Goal: Contribute content

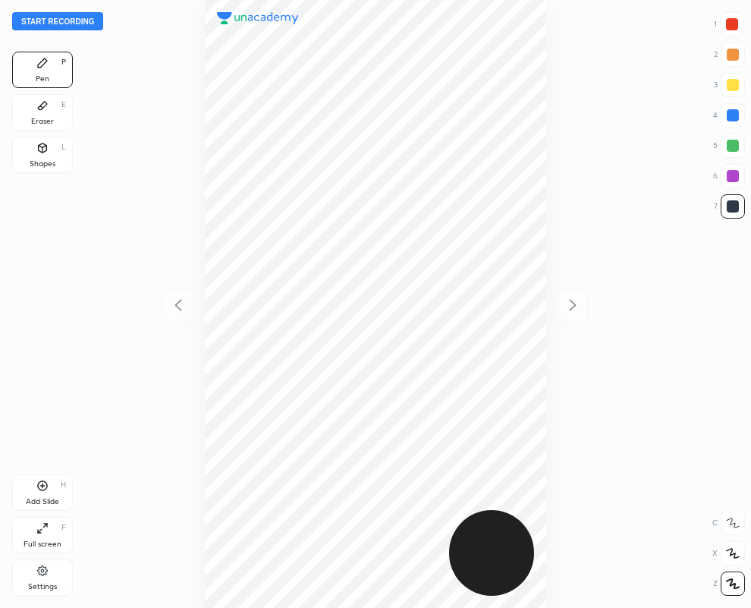
scroll to position [608, 508]
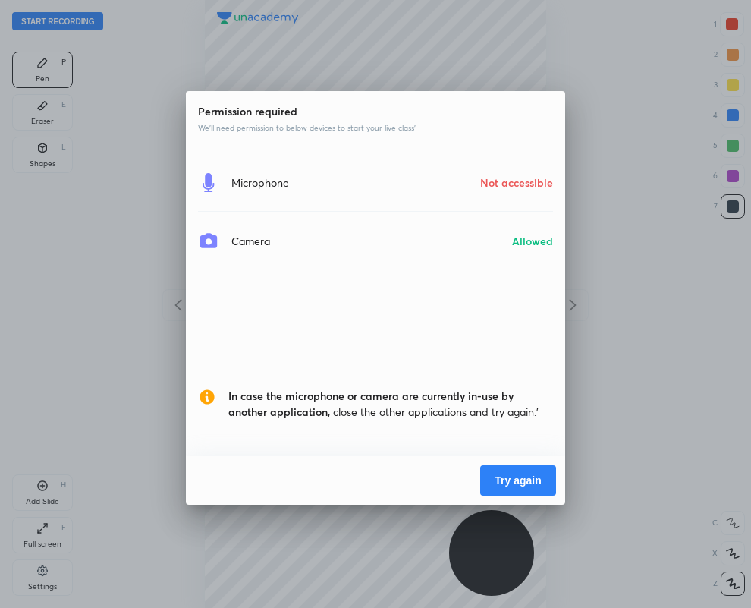
click at [505, 474] on button "Try again" at bounding box center [518, 480] width 76 height 30
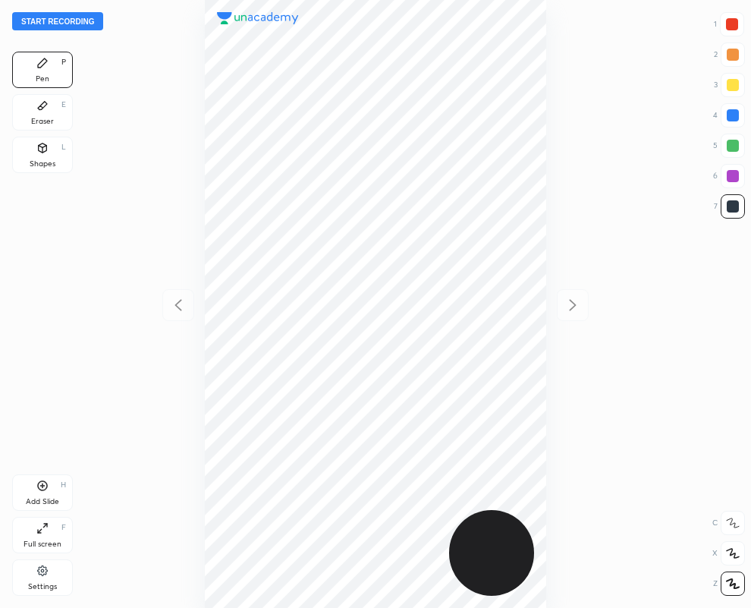
scroll to position [608, 508]
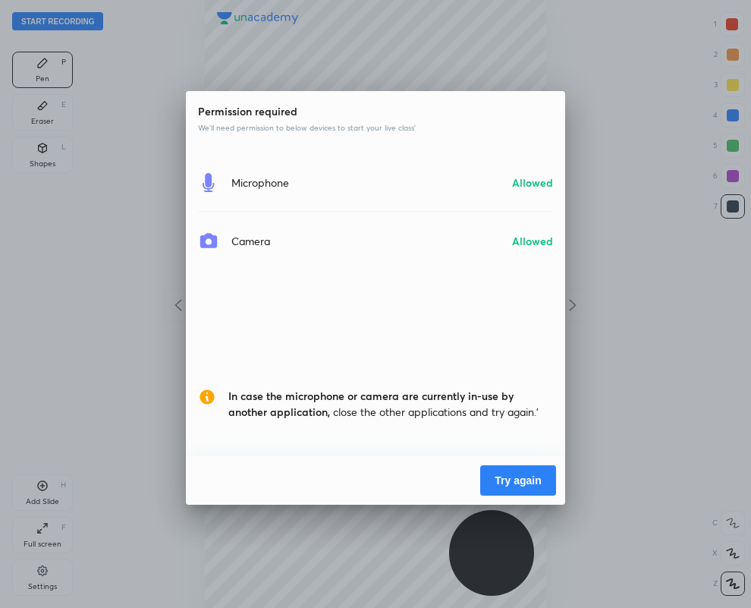
click at [507, 480] on button "Try again" at bounding box center [518, 480] width 76 height 30
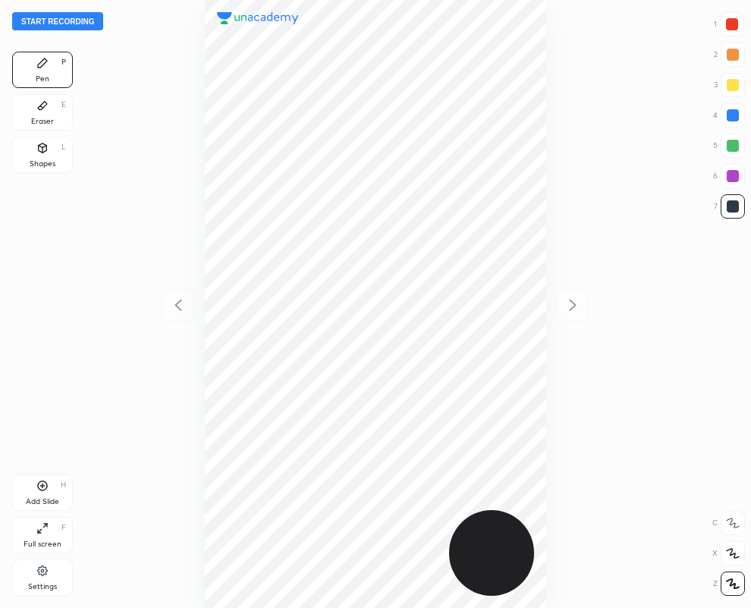
scroll to position [608, 508]
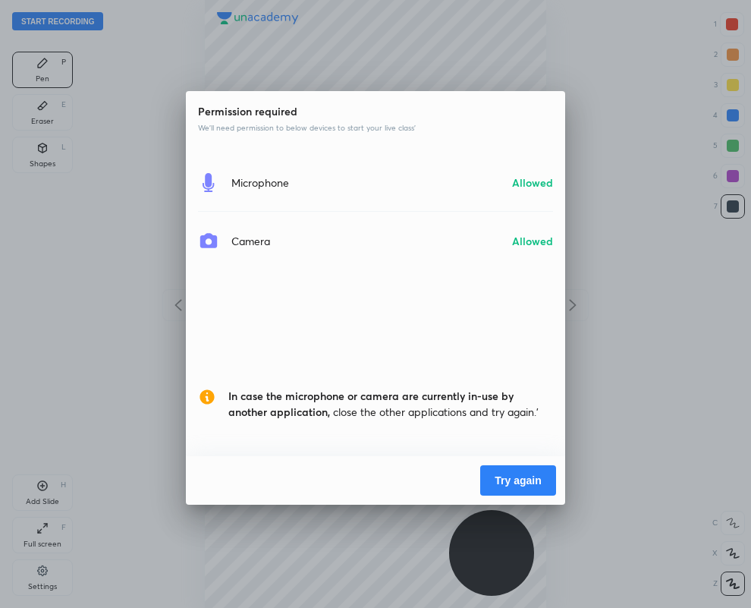
click at [501, 475] on button "Try again" at bounding box center [518, 480] width 76 height 30
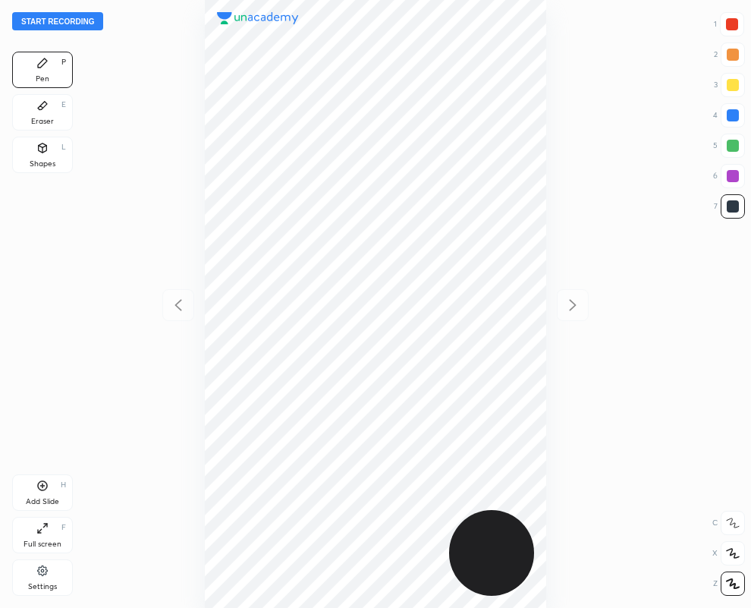
scroll to position [608, 508]
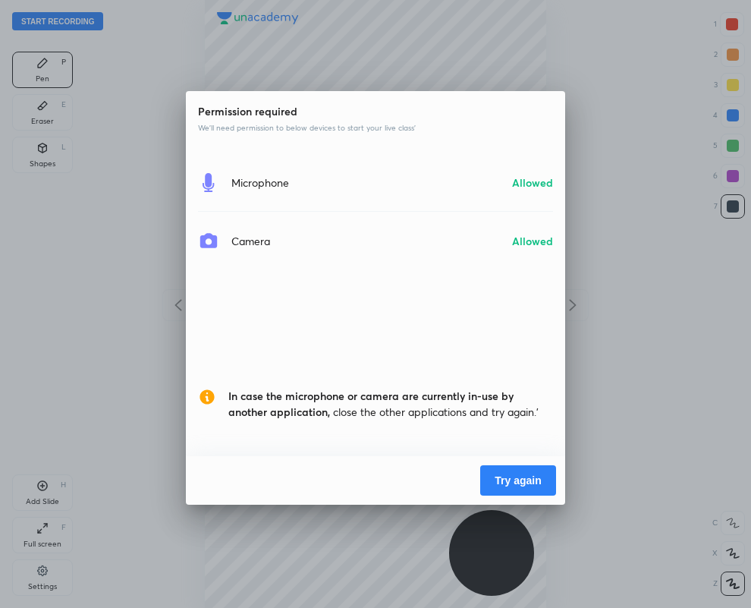
click at [535, 476] on button "Try again" at bounding box center [518, 480] width 76 height 30
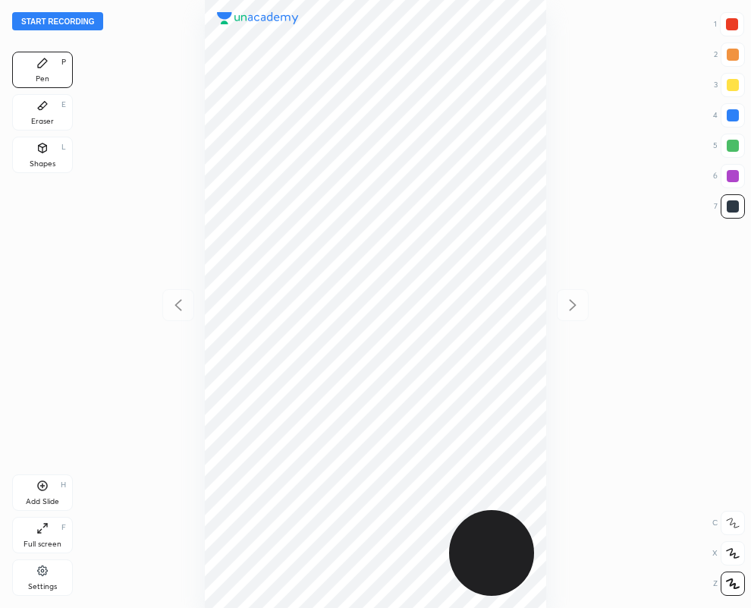
scroll to position [608, 508]
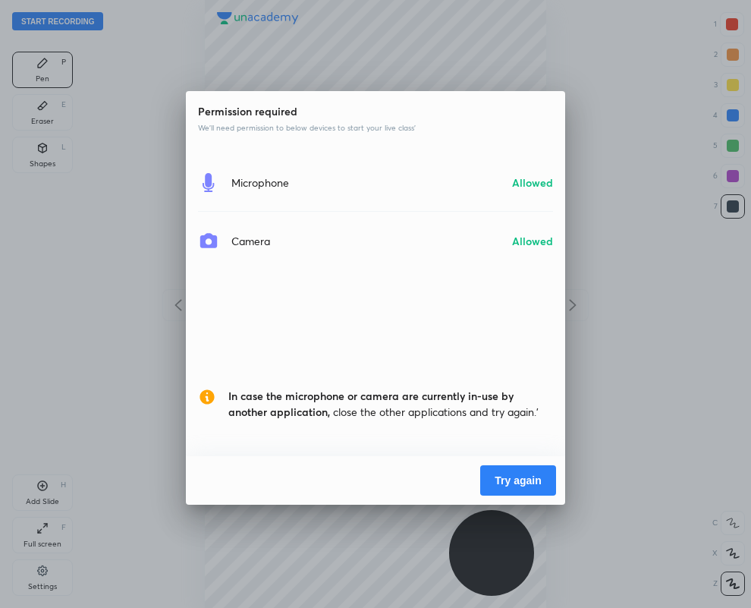
click at [504, 469] on button "Try again" at bounding box center [518, 480] width 76 height 30
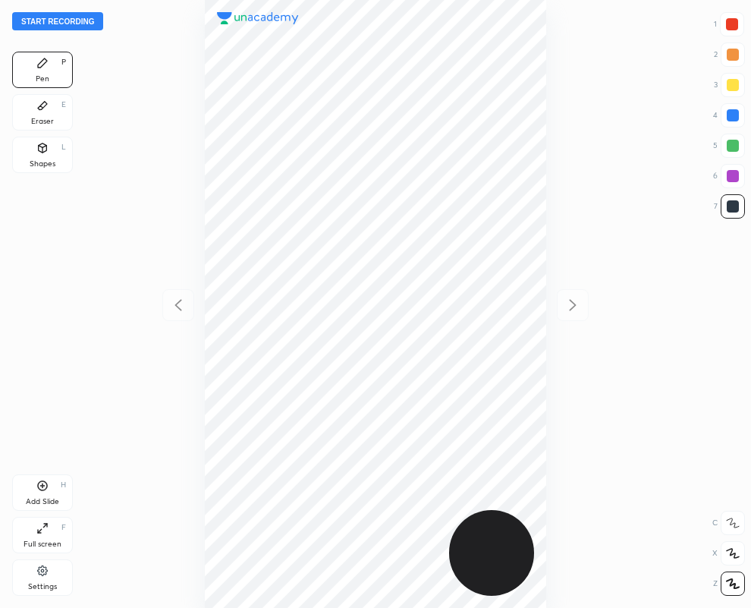
scroll to position [608, 508]
click at [44, 495] on div "Add Slide H" at bounding box center [42, 492] width 61 height 36
click at [175, 304] on icon at bounding box center [177, 304] width 7 height 11
click at [733, 24] on div at bounding box center [732, 24] width 12 height 12
click at [576, 301] on icon at bounding box center [573, 305] width 18 height 18
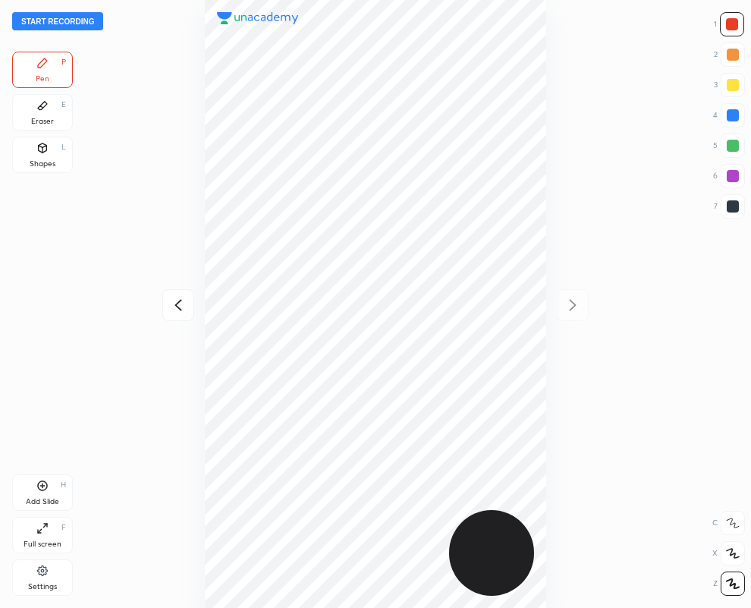
click at [730, 203] on div at bounding box center [733, 206] width 12 height 12
click at [174, 304] on icon at bounding box center [177, 304] width 7 height 11
click at [569, 300] on icon at bounding box center [573, 305] width 18 height 18
click at [729, 29] on div at bounding box center [732, 24] width 12 height 12
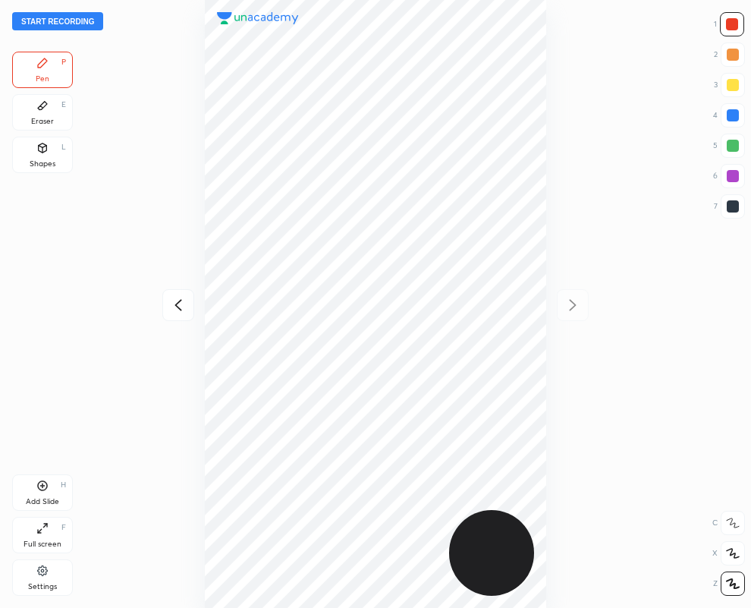
click at [176, 303] on icon at bounding box center [177, 304] width 7 height 11
click at [731, 171] on div at bounding box center [733, 176] width 12 height 12
click at [49, 21] on button "Start recording" at bounding box center [57, 21] width 91 height 18
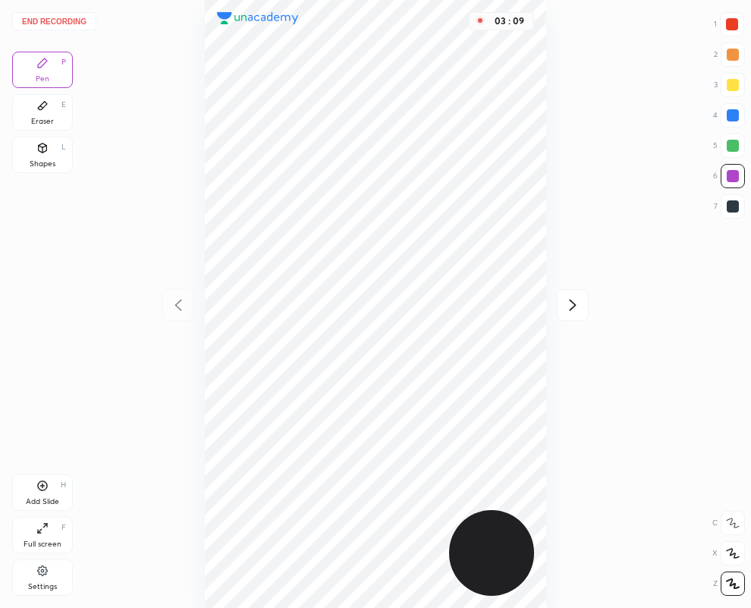
click at [573, 305] on icon at bounding box center [573, 304] width 7 height 11
click at [50, 20] on button "End recording" at bounding box center [54, 21] width 84 height 18
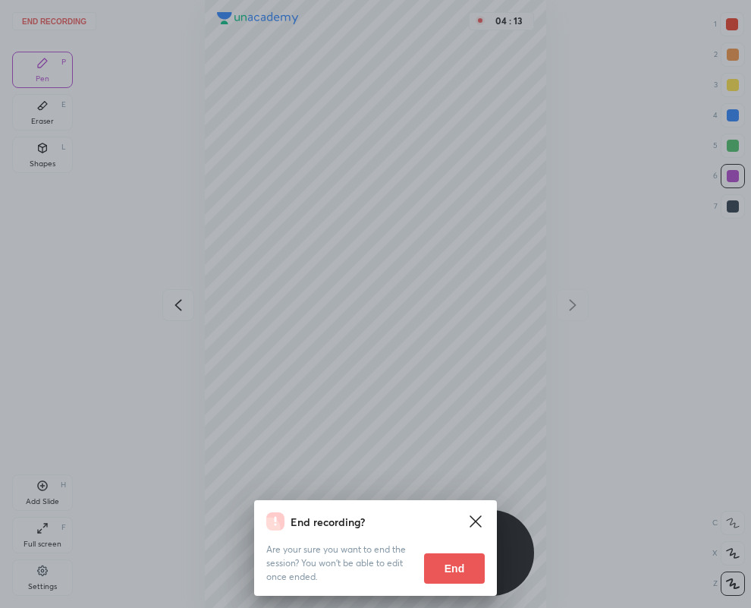
drag, startPoint x: 444, startPoint y: 565, endPoint x: 10, endPoint y: 592, distance: 435.4
click at [445, 564] on button "End" at bounding box center [454, 568] width 61 height 30
